Goal: Transaction & Acquisition: Obtain resource

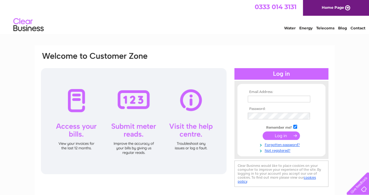
type input "accounts@tiso.co.uk"
click at [280, 136] on input "submit" at bounding box center [280, 135] width 37 height 8
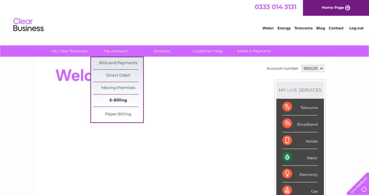
click at [122, 100] on link "E-Billing" at bounding box center [118, 100] width 50 height 12
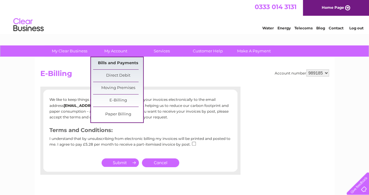
click at [119, 61] on link "Bills and Payments" at bounding box center [118, 63] width 50 height 12
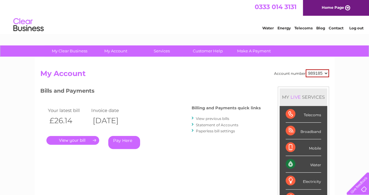
click at [81, 140] on link "." at bounding box center [72, 140] width 53 height 9
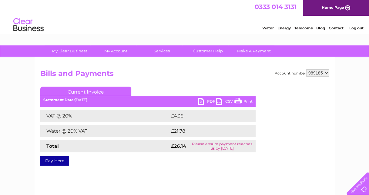
click at [209, 102] on link "PDF" at bounding box center [207, 102] width 18 height 9
